Goal: Information Seeking & Learning: Learn about a topic

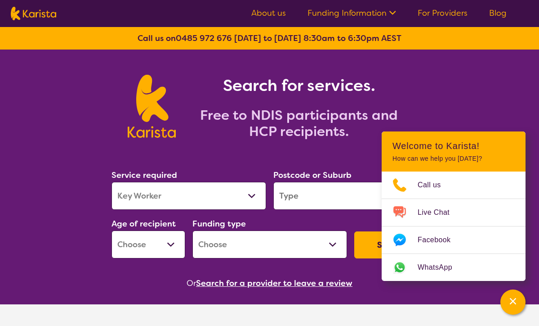
select select "Allied Health Assistant"
click at [430, 115] on div "Search for services. Free to NDIS participants and HCP recipients." at bounding box center [270, 107] width 324 height 72
click at [437, 135] on header "Welcome to Karista! How can we help you [DATE]?" at bounding box center [454, 151] width 144 height 40
click at [511, 298] on icon "Channel Menu" at bounding box center [513, 301] width 6 height 6
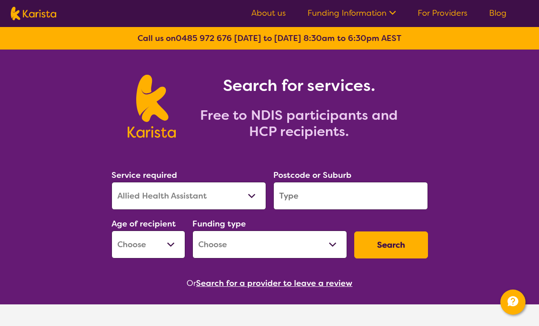
click at [281, 195] on input "search" at bounding box center [350, 196] width 155 height 28
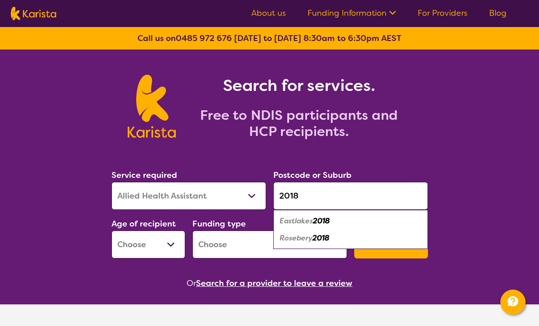
type input "2018"
click at [292, 220] on em "Eastlakes" at bounding box center [296, 220] width 33 height 9
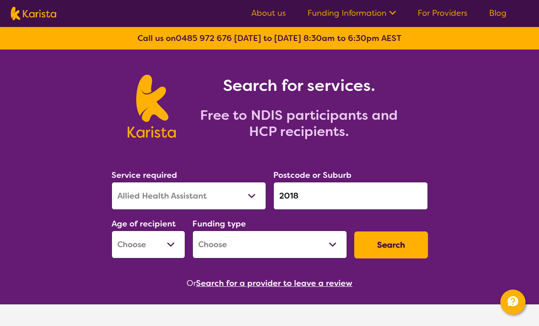
select select "AD"
select select "NDIS"
click at [389, 243] on button "Search" at bounding box center [391, 244] width 74 height 27
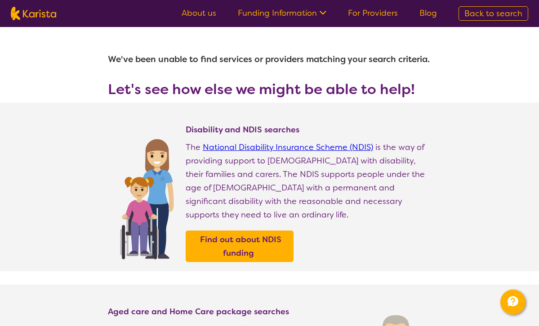
select select "NDIS"
type input "2018"
select select "Allied Health Assistant"
select select "AD"
select select "Allied Health Assistant"
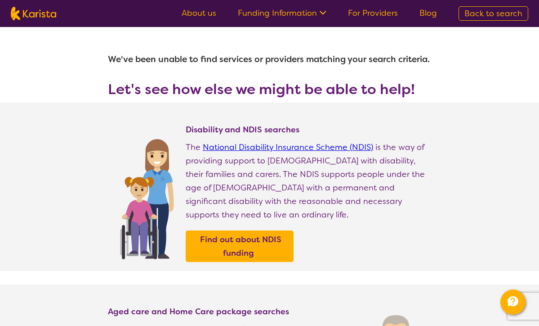
select select "AD"
select select "NDIS"
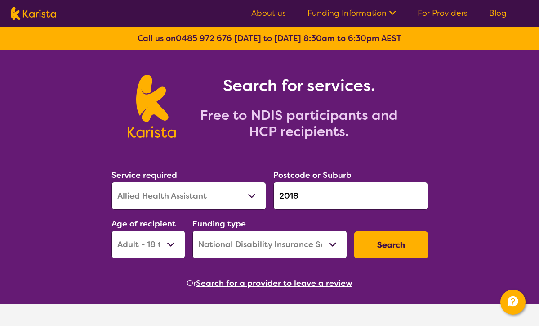
click at [393, 14] on icon at bounding box center [392, 13] width 7 height 4
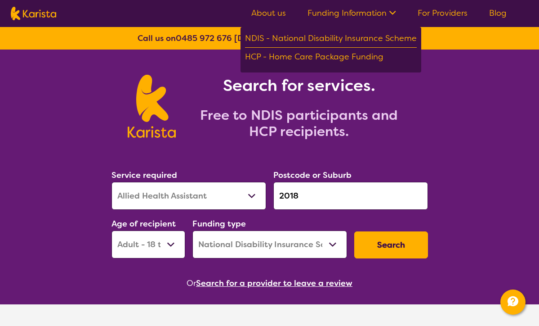
click at [281, 17] on link "About us" at bounding box center [268, 13] width 35 height 11
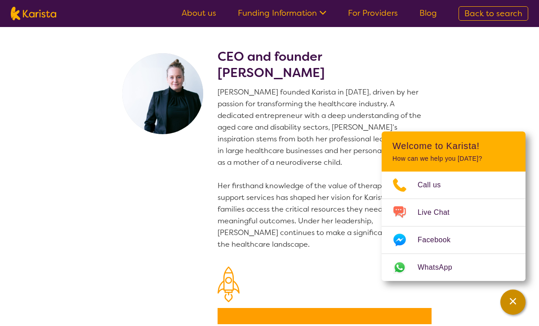
click at [510, 301] on icon "Channel Menu" at bounding box center [512, 300] width 9 height 9
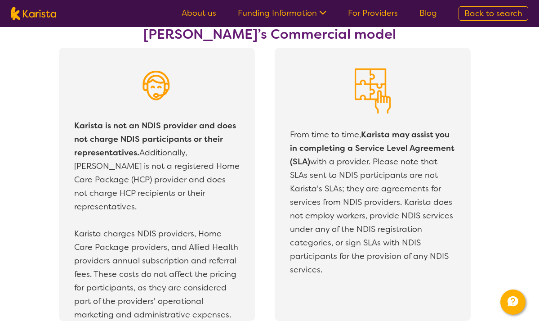
scroll to position [1563, 0]
